Goal: Task Accomplishment & Management: Use online tool/utility

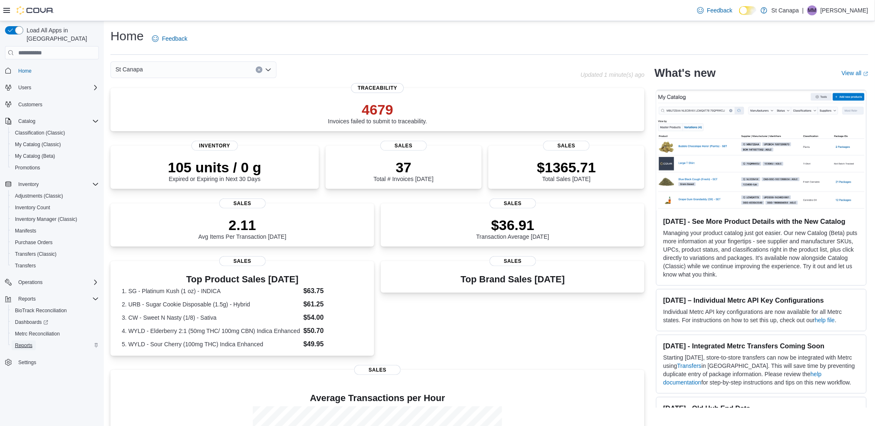
click at [22, 342] on span "Reports" at bounding box center [23, 345] width 17 height 7
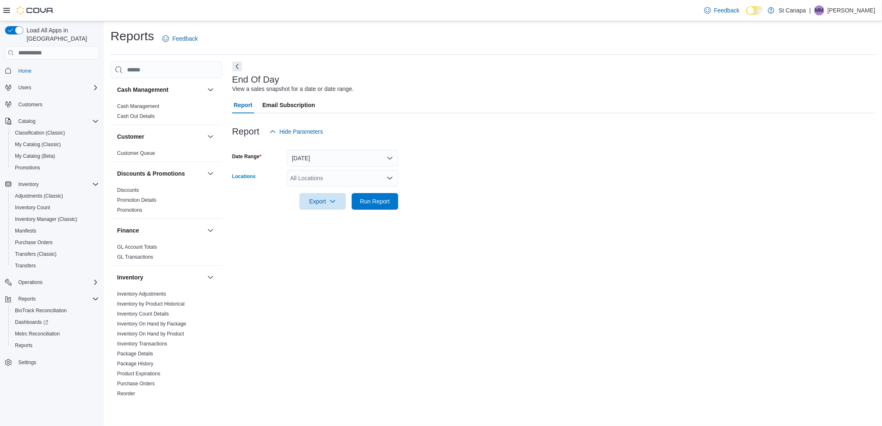
click at [388, 180] on icon "Open list of options" at bounding box center [390, 178] width 7 height 7
click at [352, 230] on span "St Canapa - [GEOGRAPHIC_DATA][PERSON_NAME]" at bounding box center [375, 228] width 141 height 8
click at [425, 134] on div "Report Hide Parameters" at bounding box center [553, 131] width 643 height 17
click at [379, 203] on span "Run Report" at bounding box center [375, 201] width 30 height 8
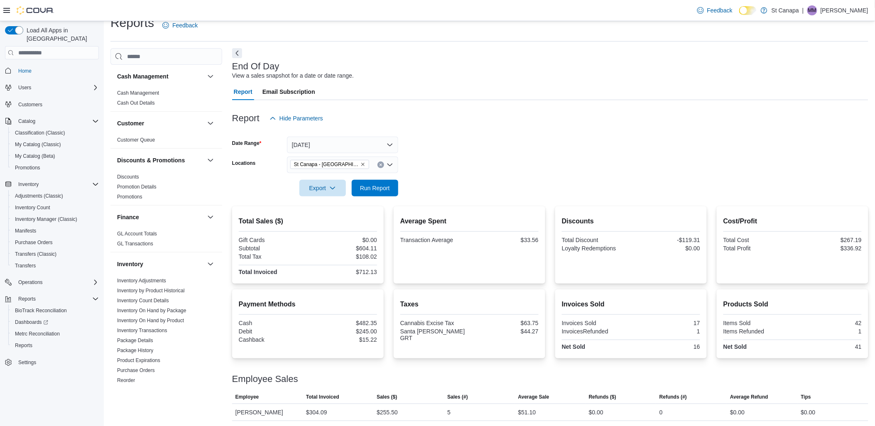
scroll to position [49, 0]
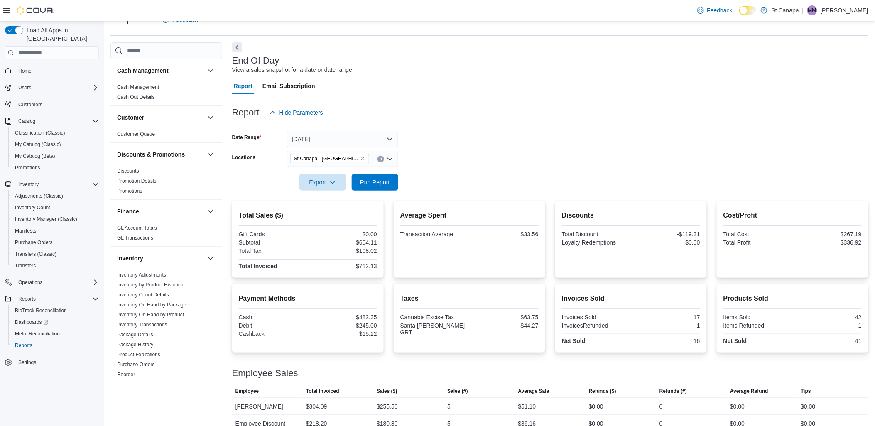
scroll to position [49, 0]
